Goal: Task Accomplishment & Management: Manage account settings

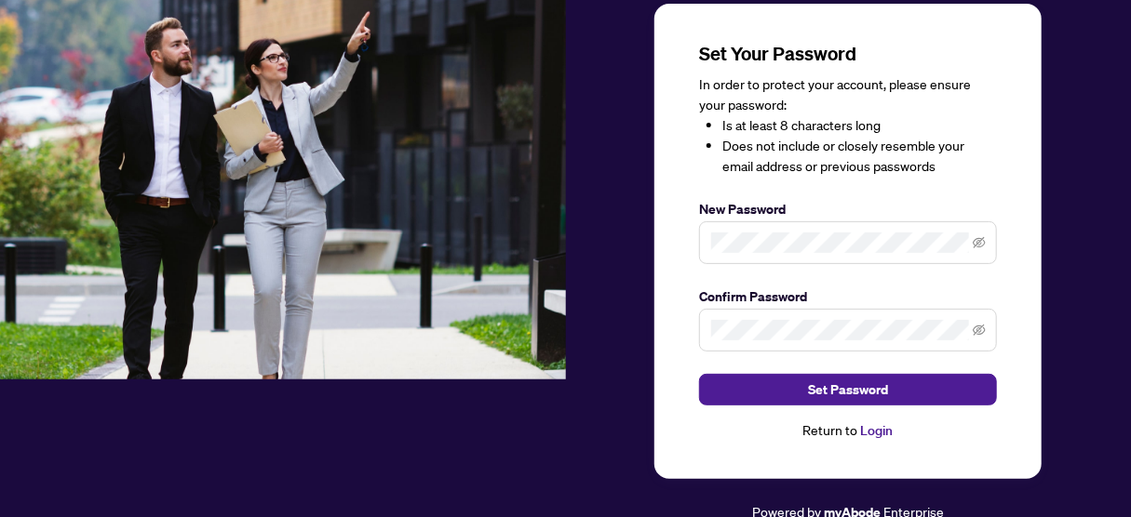
scroll to position [139, 0]
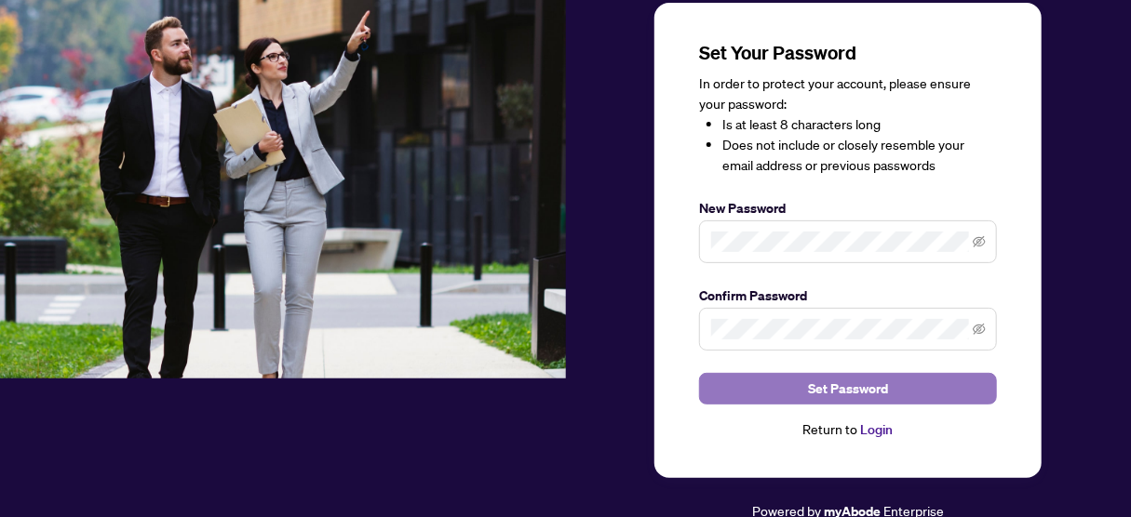
click at [847, 382] on span "Set Password" at bounding box center [848, 389] width 80 height 30
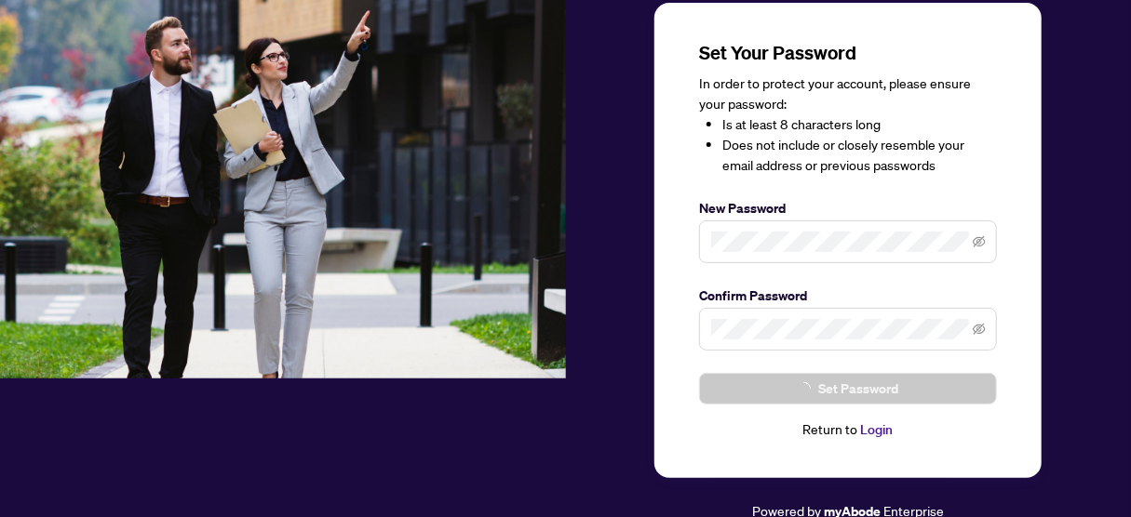
scroll to position [21, 0]
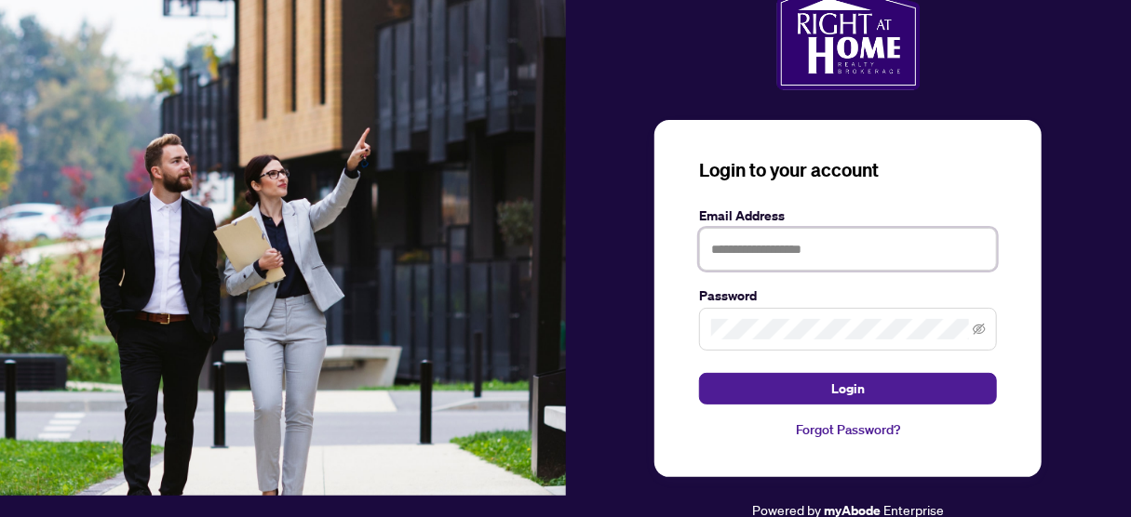
click at [777, 239] on input "text" at bounding box center [848, 249] width 298 height 43
type input "**********"
click at [931, 338] on span at bounding box center [848, 329] width 298 height 43
click at [699, 373] on button "Login" at bounding box center [848, 389] width 298 height 32
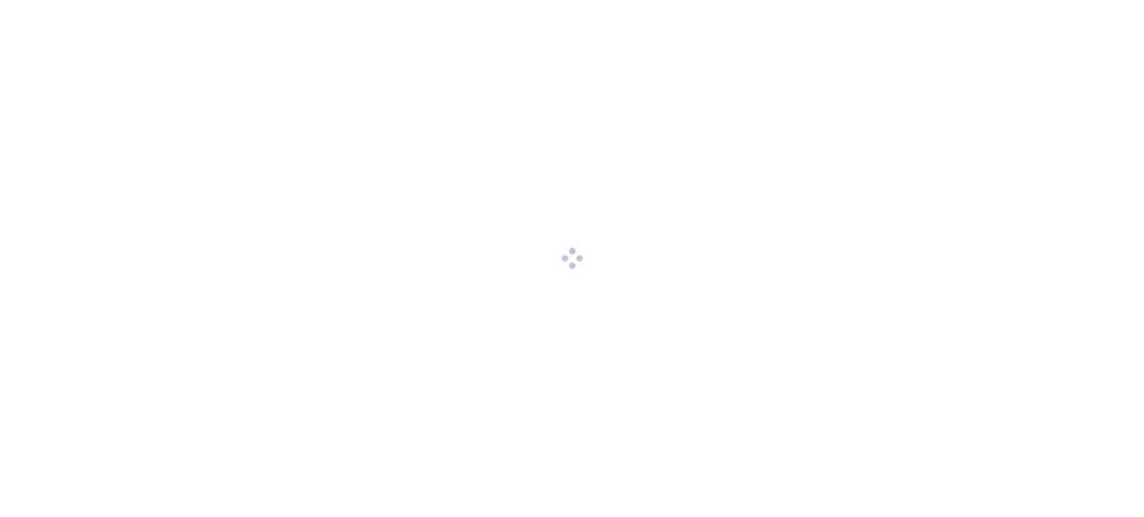
scroll to position [0, 0]
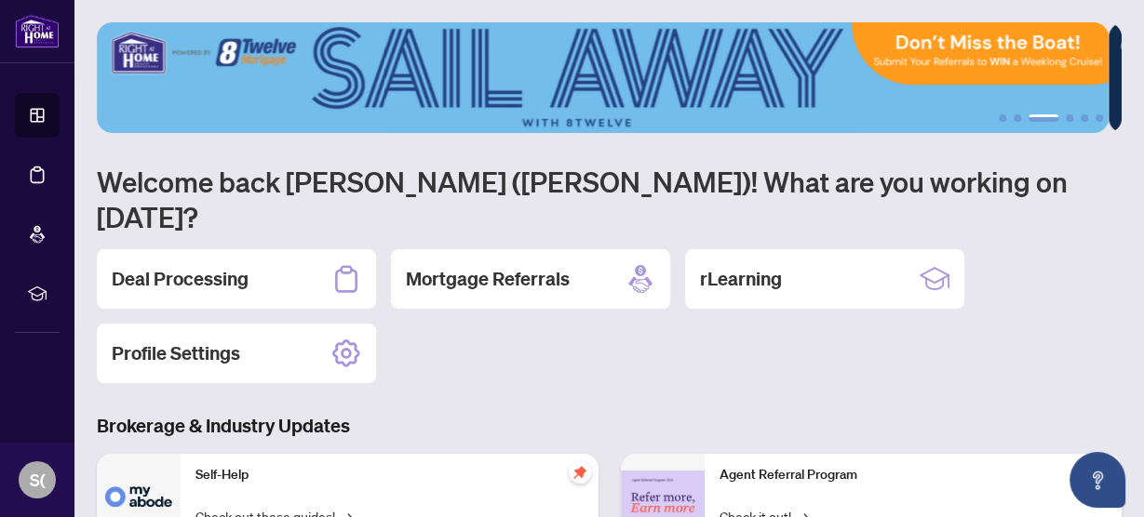
click at [630, 326] on div "Deal Processing Mortgage Referrals rLearning Profile Settings" at bounding box center [609, 316] width 1025 height 134
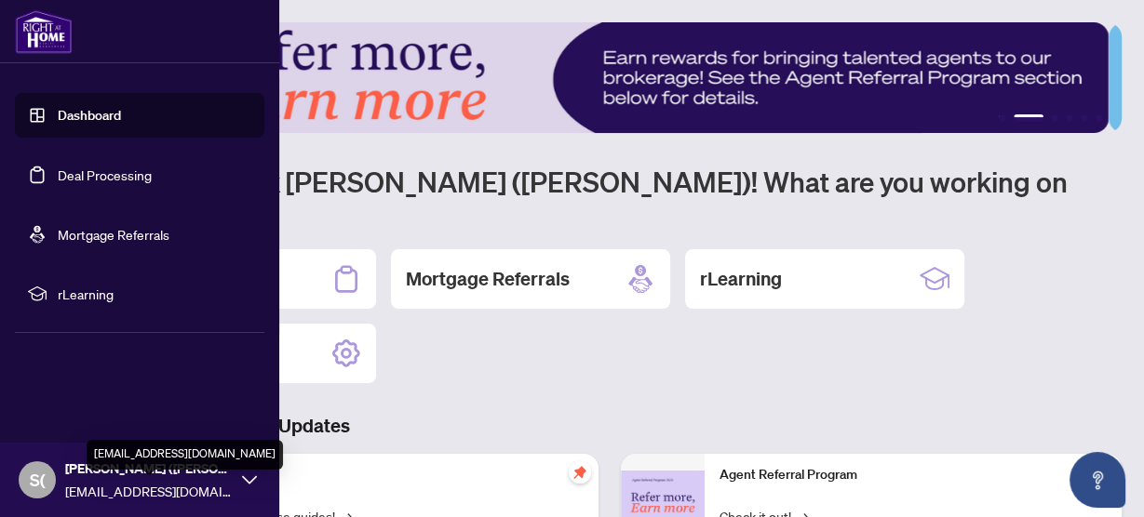
click at [239, 481] on div "S( [PERSON_NAME] ([PERSON_NAME]) [PERSON_NAME] [EMAIL_ADDRESS][DOMAIN_NAME]" at bounding box center [139, 480] width 279 height 74
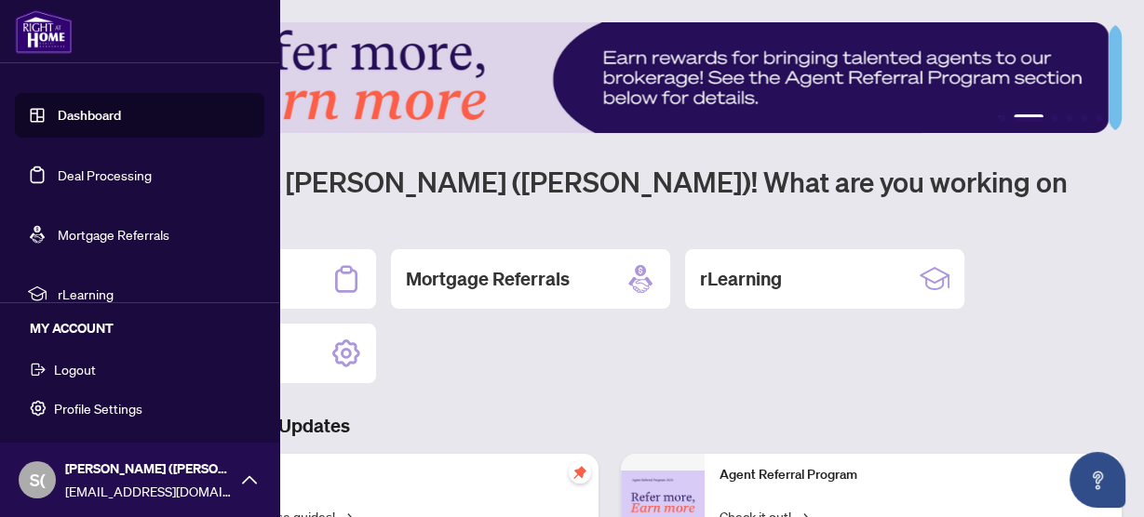
click at [68, 366] on span "Logout" at bounding box center [75, 370] width 42 height 30
